Goal: Find specific page/section: Find specific page/section

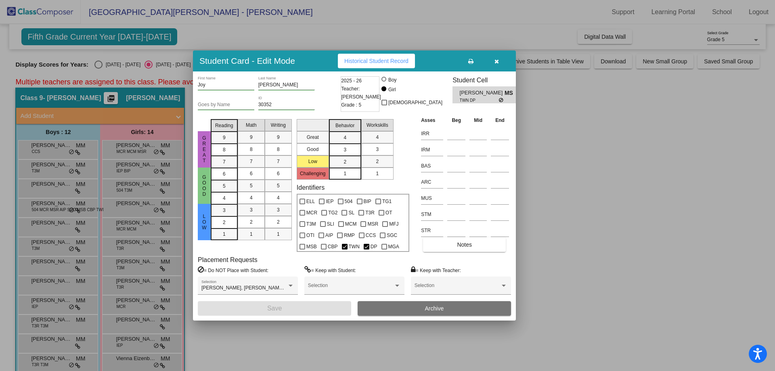
scroll to position [401, 0]
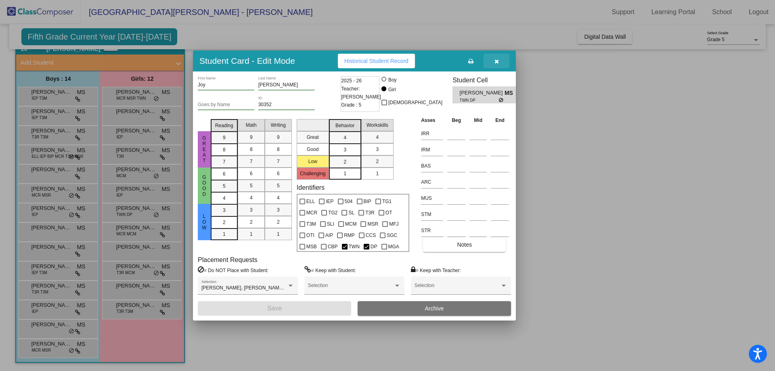
click at [502, 63] on button "button" at bounding box center [497, 61] width 26 height 15
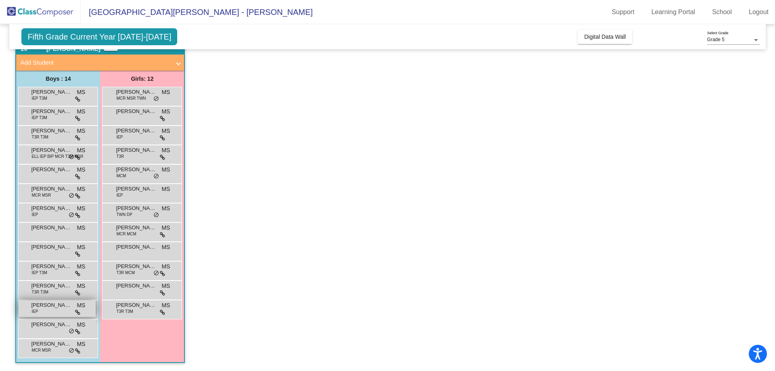
click at [58, 307] on span "[PERSON_NAME]" at bounding box center [51, 305] width 40 height 8
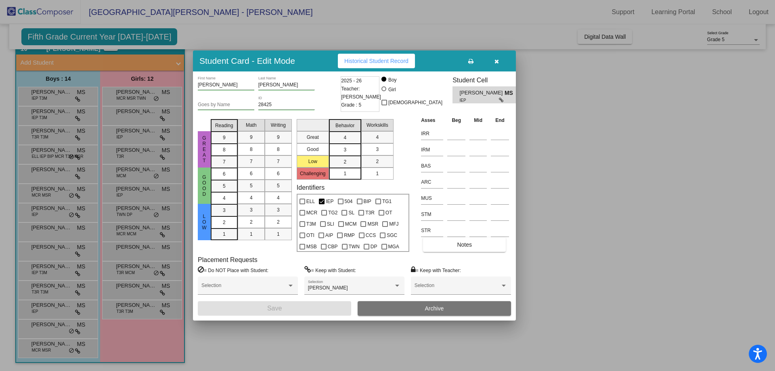
click at [497, 60] on icon "button" at bounding box center [497, 62] width 4 height 6
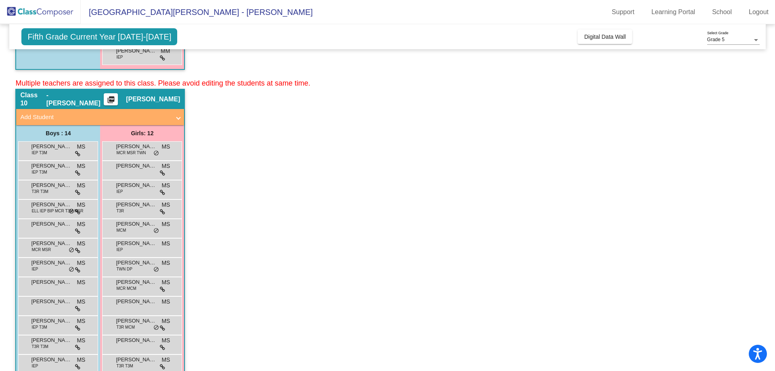
scroll to position [239, 0]
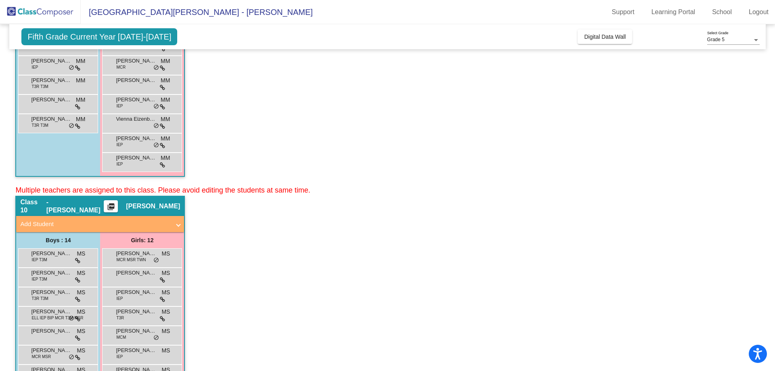
click at [109, 204] on mat-icon "picture_as_pdf" at bounding box center [111, 208] width 10 height 11
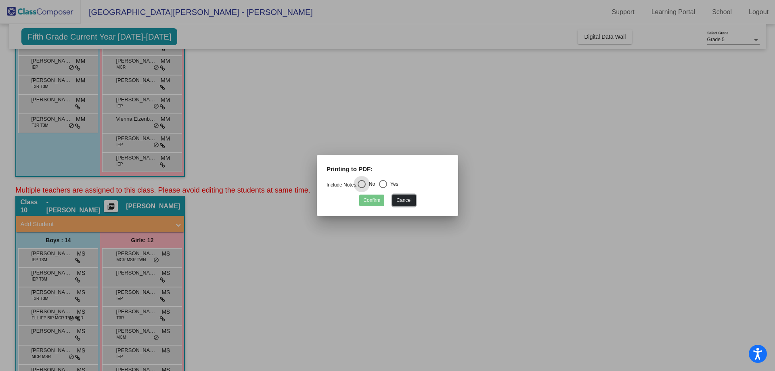
click at [412, 196] on button "Cancel" at bounding box center [403, 201] width 23 height 12
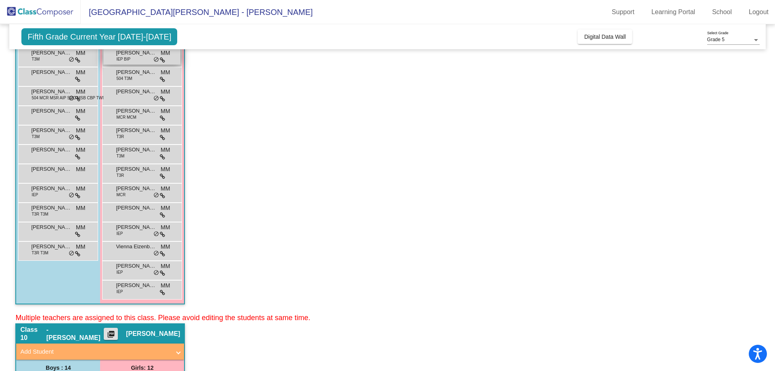
scroll to position [0, 0]
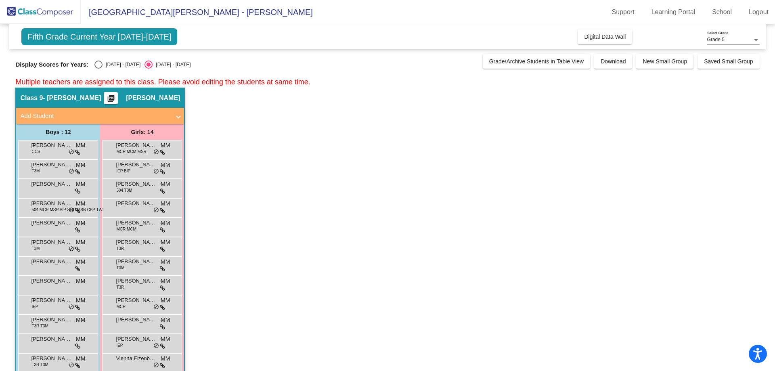
drag, startPoint x: 106, startPoint y: 66, endPoint x: 113, endPoint y: 80, distance: 15.5
click at [106, 65] on div "[DATE] - [DATE]" at bounding box center [122, 64] width 38 height 7
click at [99, 69] on input "[DATE] - [DATE]" at bounding box center [98, 69] width 0 height 0
radio input "true"
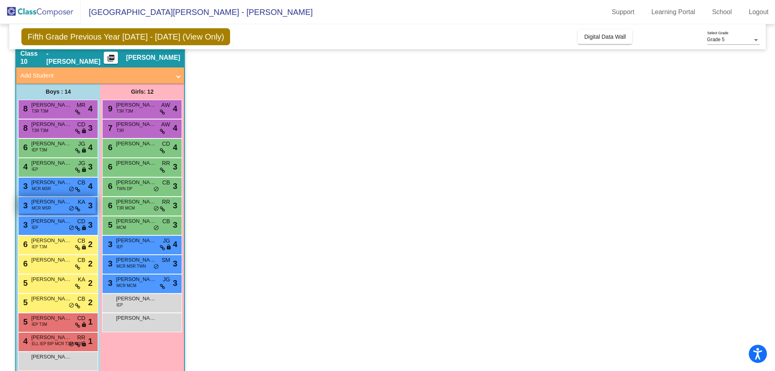
scroll to position [401, 0]
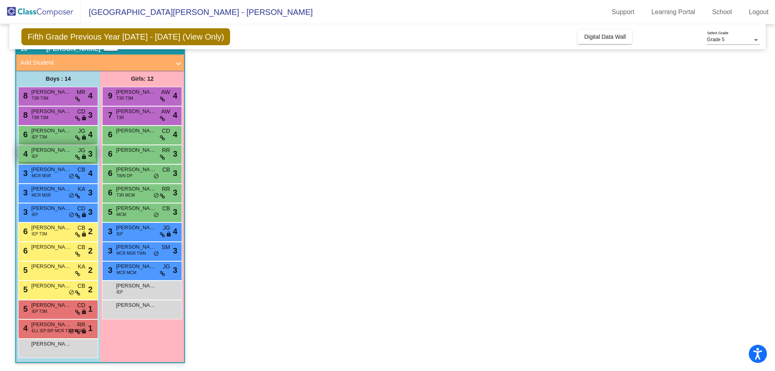
click at [54, 154] on span "[PERSON_NAME]" at bounding box center [51, 150] width 40 height 8
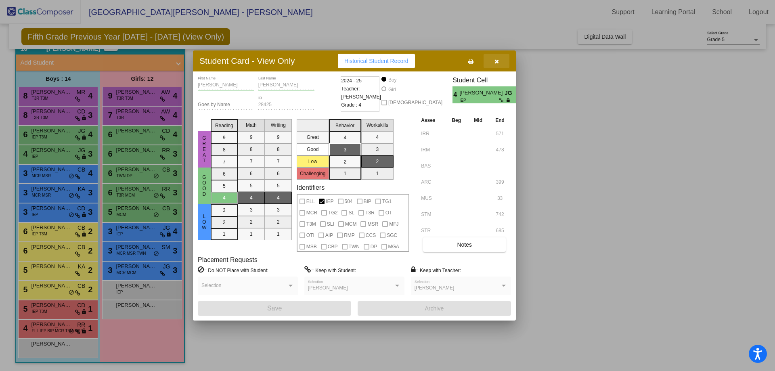
drag, startPoint x: 501, startPoint y: 61, endPoint x: 481, endPoint y: 59, distance: 20.0
click at [501, 61] on button "button" at bounding box center [497, 61] width 26 height 15
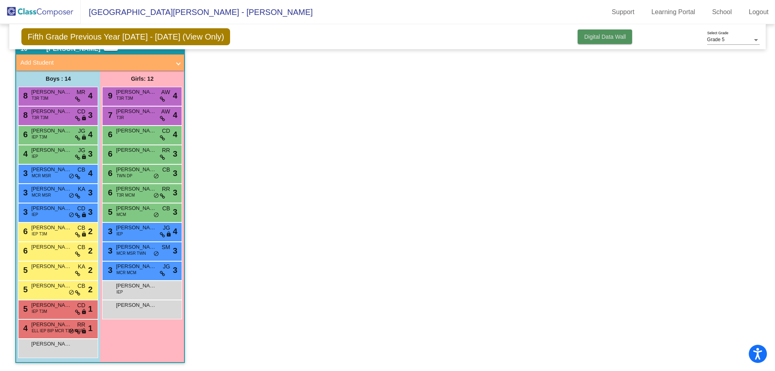
click at [598, 32] on button "Digital Data Wall" at bounding box center [605, 36] width 55 height 15
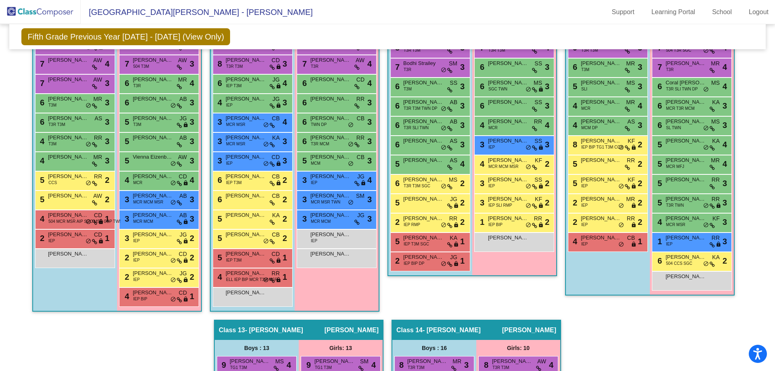
scroll to position [302, 0]
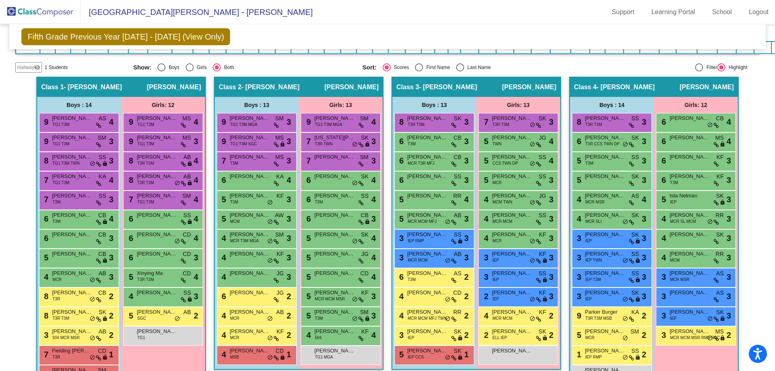
click at [442, 86] on span "- [PERSON_NAME]" at bounding box center [448, 87] width 58 height 8
